Goal: Information Seeking & Learning: Compare options

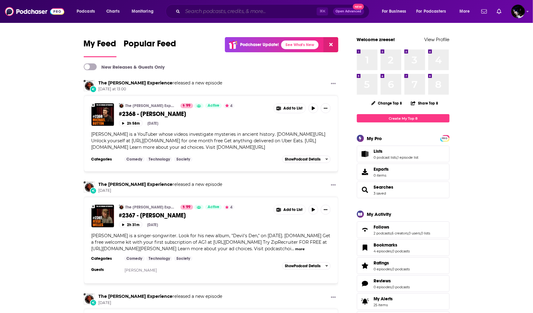
click at [207, 15] on input "Search podcasts, credits, & more..." at bounding box center [250, 11] width 134 height 10
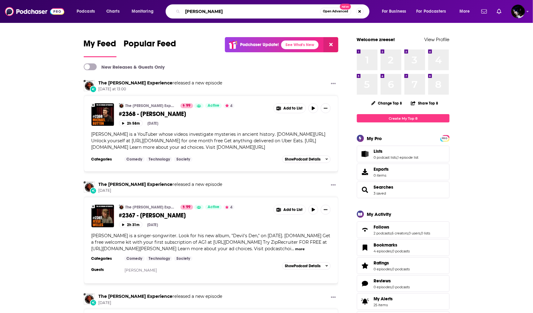
type input "[PERSON_NAME]"
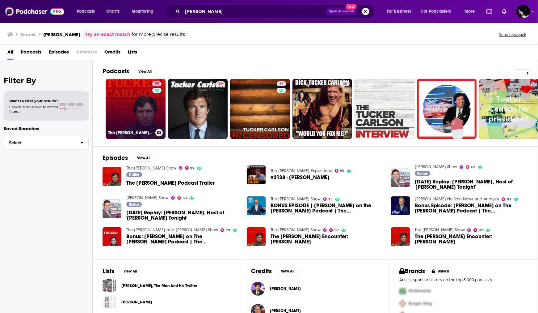
click at [115, 92] on link "97 The Tucker Carlson Show" at bounding box center [136, 109] width 60 height 60
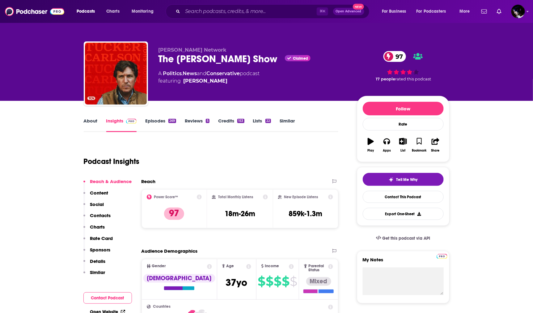
click at [205, 167] on div "Podcast Insights" at bounding box center [209, 158] width 250 height 32
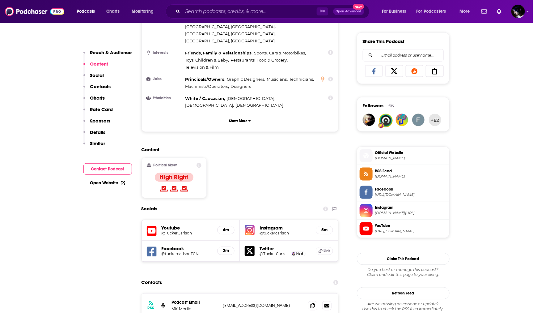
scroll to position [562, 0]
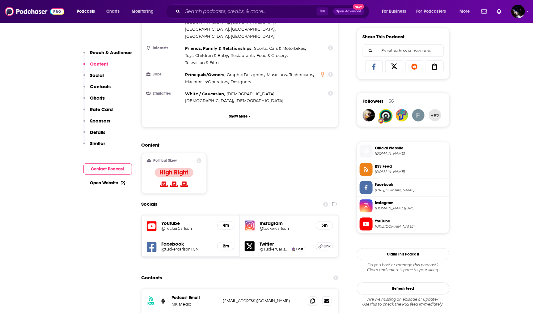
click at [309, 142] on div "Content Political Skew High Right" at bounding box center [239, 170] width 197 height 56
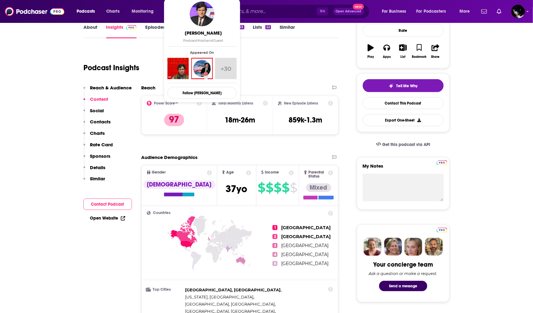
scroll to position [136, 0]
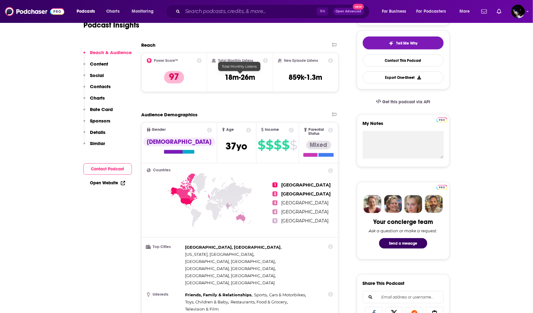
click at [250, 77] on h3 "18m-26m" at bounding box center [240, 77] width 31 height 9
copy div "18m-26m"
click at [270, 93] on div "Reach Power Score™ 97 Total Monthly Listens 18m-26m New Episode Listens 859k-1.…" at bounding box center [239, 69] width 197 height 55
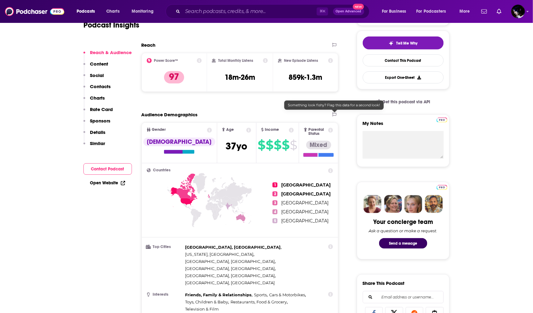
scroll to position [0, 0]
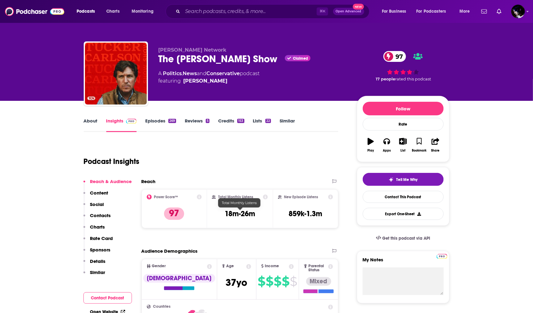
click at [240, 212] on h3 "18m-26m" at bounding box center [240, 213] width 31 height 9
copy div "18m-26m"
click at [260, 12] on input "Search podcasts, credits, & more..." at bounding box center [250, 11] width 134 height 10
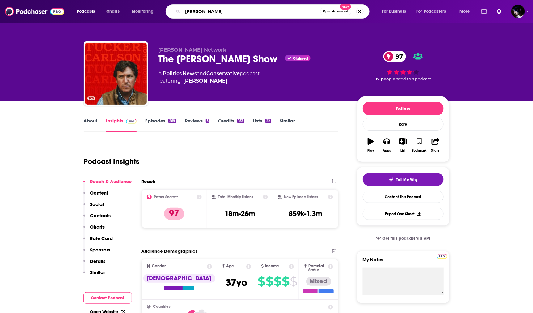
type input "[PERSON_NAME] show"
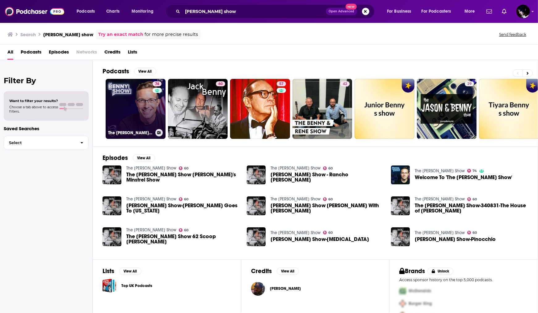
click at [143, 91] on link "74 The Benny Show" at bounding box center [136, 109] width 60 height 60
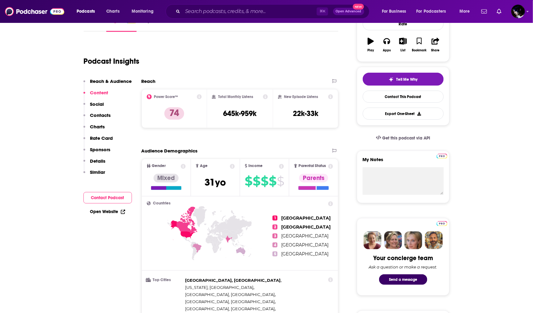
scroll to position [57, 0]
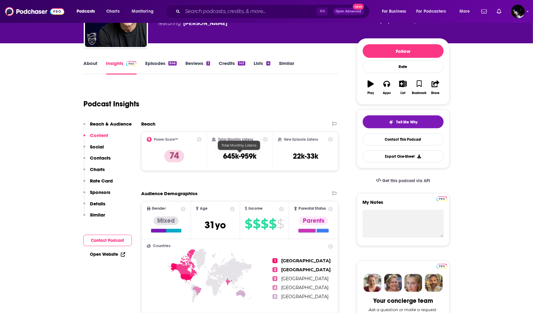
click at [241, 151] on h3 "645k-959k" at bounding box center [239, 155] width 33 height 9
copy div "645k-959k"
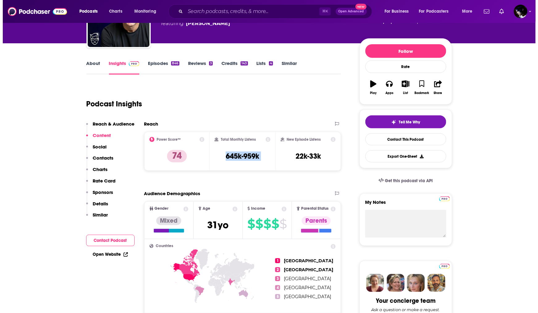
scroll to position [0, 0]
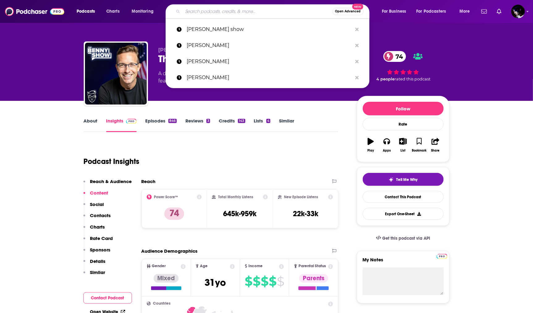
drag, startPoint x: 252, startPoint y: 10, endPoint x: 258, endPoint y: 79, distance: 69.4
click at [252, 10] on input "Search podcasts, credits, & more..." at bounding box center [258, 11] width 150 height 10
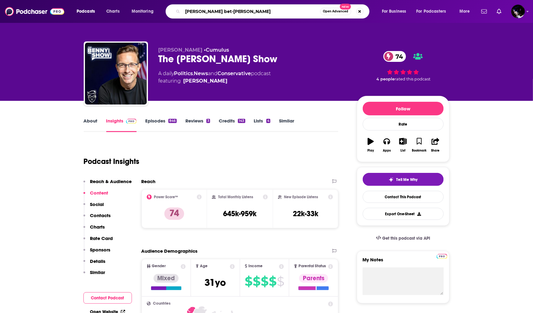
type input "[PERSON_NAME] bet-[PERSON_NAME]"
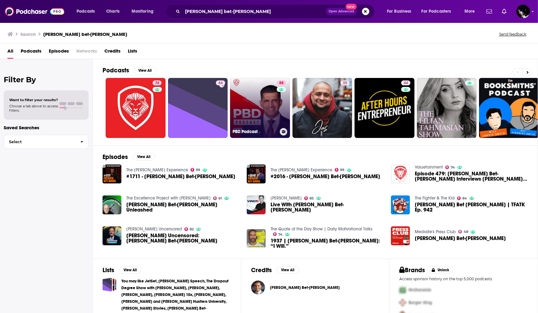
click at [259, 100] on link "88 PBD Podcast" at bounding box center [260, 108] width 60 height 60
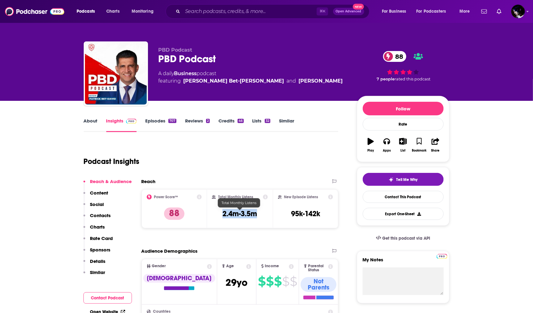
drag, startPoint x: 211, startPoint y: 212, endPoint x: 257, endPoint y: 215, distance: 46.5
click at [257, 215] on div "Total Monthly Listens 2.4m-3.5m" at bounding box center [240, 208] width 66 height 39
copy h3 "2.4m-3.5m"
click at [222, 213] on div "Total Monthly Listens 2.4m-3.5m" at bounding box center [240, 208] width 56 height 28
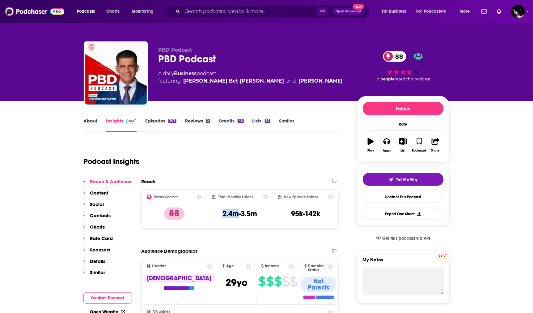
click at [222, 213] on div "Total Monthly Listens 2.4m-3.5m" at bounding box center [240, 208] width 56 height 28
click at [233, 13] on input "Search podcasts, credits, & more..." at bounding box center [250, 11] width 134 height 10
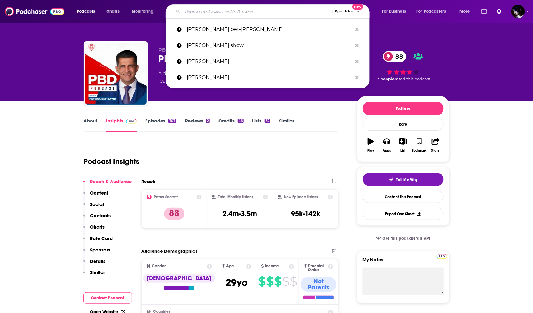
paste input "The [PERSON_NAME] Show"
type input "The [PERSON_NAME] Show"
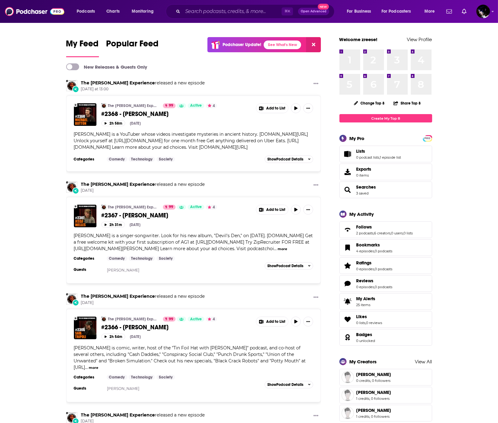
click at [205, 5] on div "⌘ K Open Advanced New" at bounding box center [250, 11] width 169 height 14
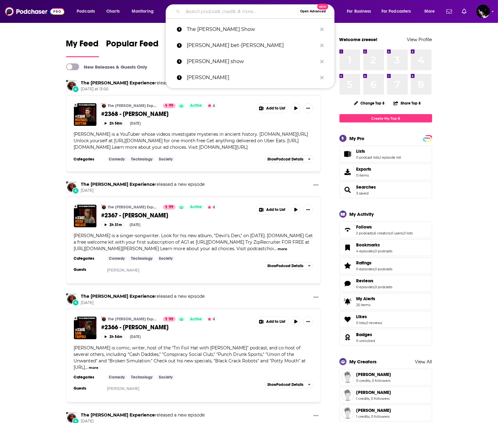
click at [204, 9] on input "Search podcasts, credits, & more..." at bounding box center [240, 11] width 115 height 10
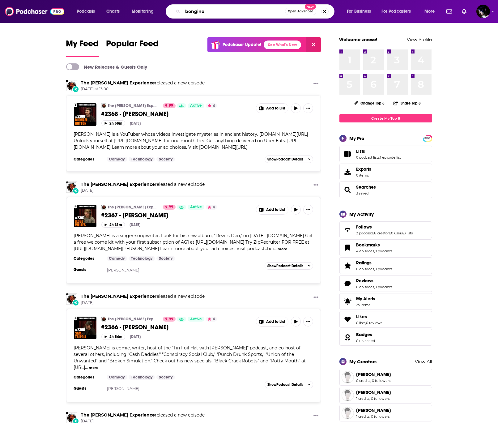
type input "bongino"
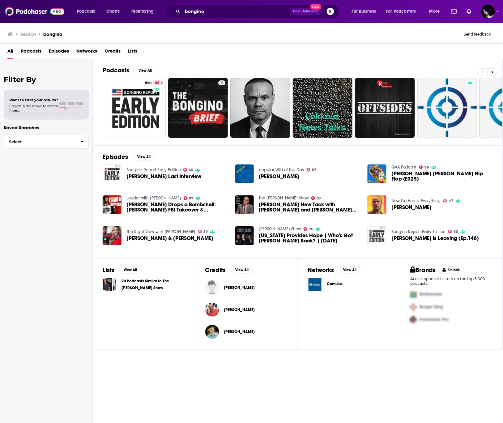
click at [232, 310] on span "[PERSON_NAME]" at bounding box center [239, 309] width 31 height 5
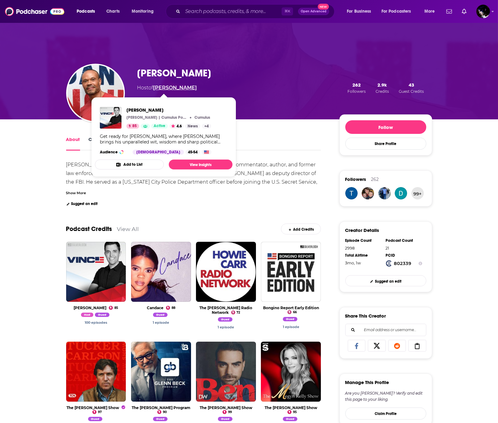
click at [159, 86] on link "[PERSON_NAME]" at bounding box center [175, 88] width 44 height 6
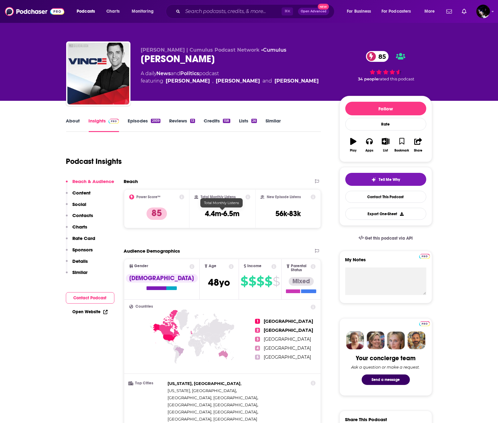
click at [216, 209] on h3 "4.4m-6.5m" at bounding box center [222, 213] width 35 height 9
copy div "4.4m-6.5m"
click at [237, 161] on div "Podcast Insights" at bounding box center [191, 158] width 250 height 32
